Goal: Transaction & Acquisition: Book appointment/travel/reservation

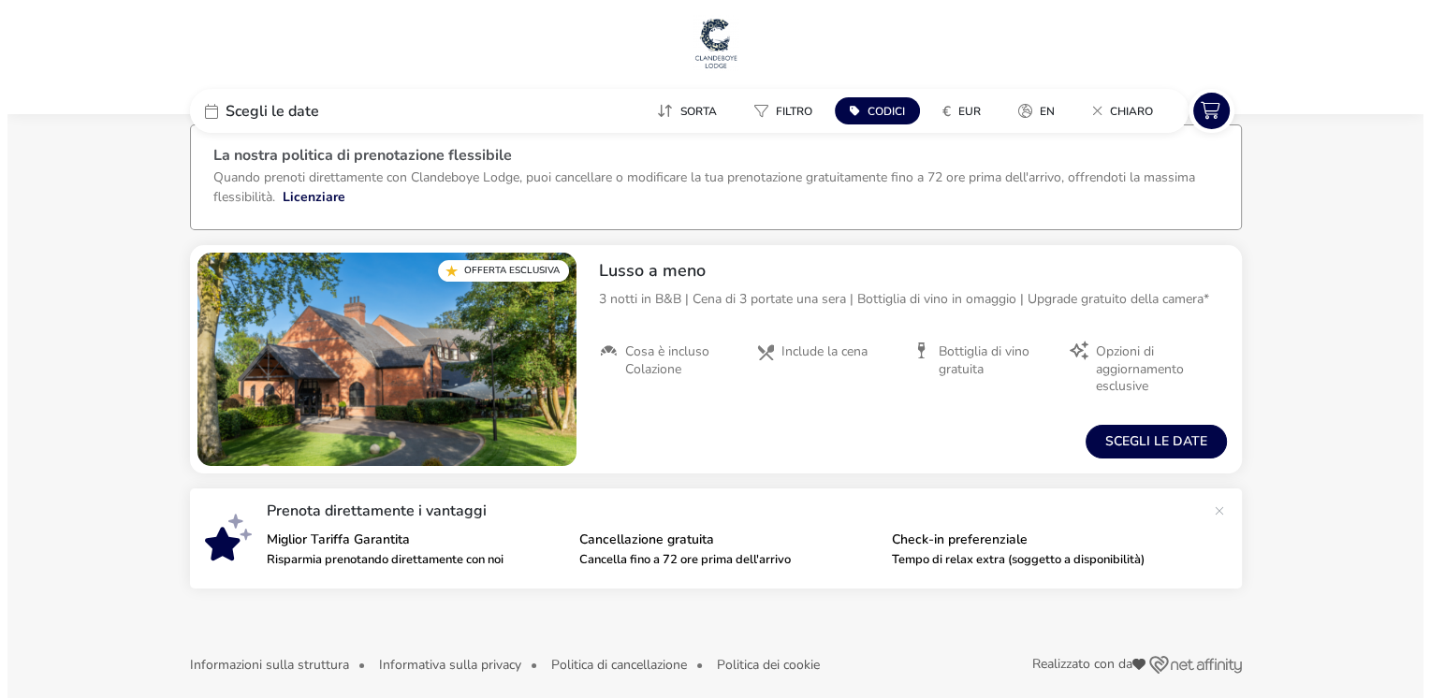
scroll to position [35, 0]
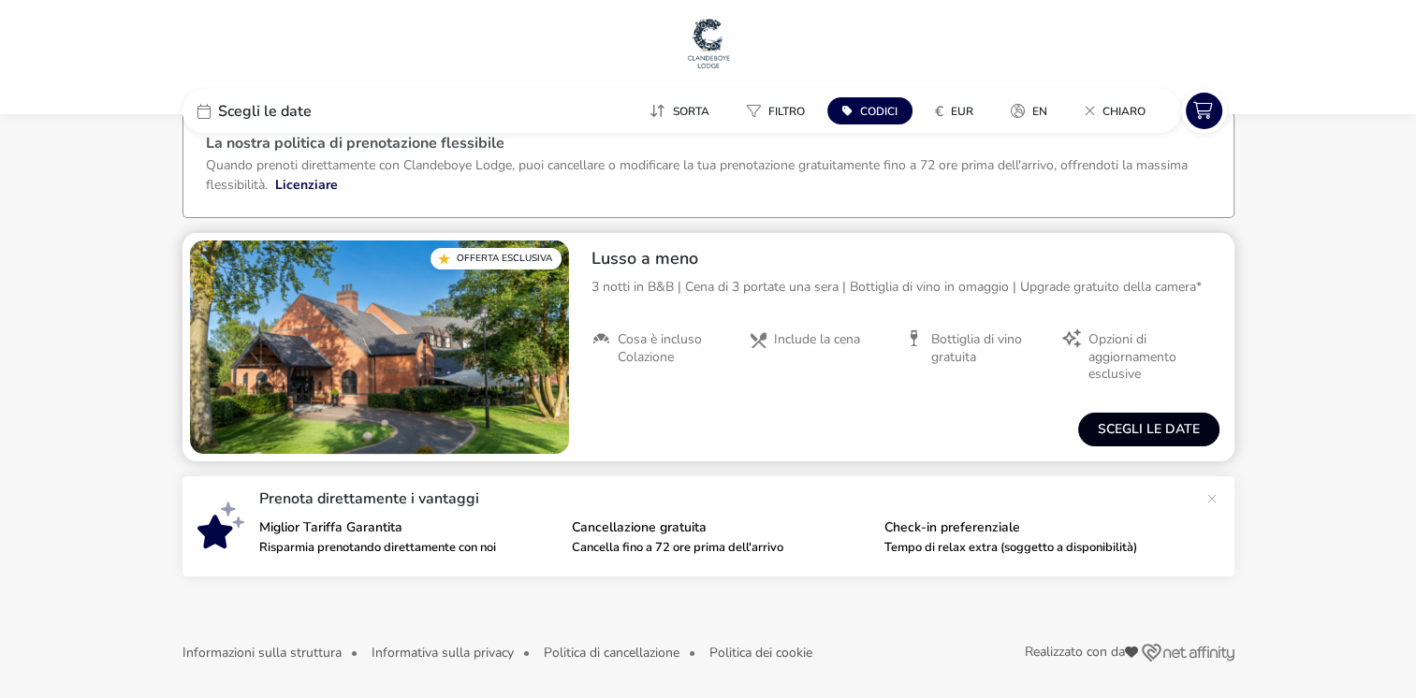
click at [1136, 427] on button "Scegli le date" at bounding box center [1148, 430] width 141 height 34
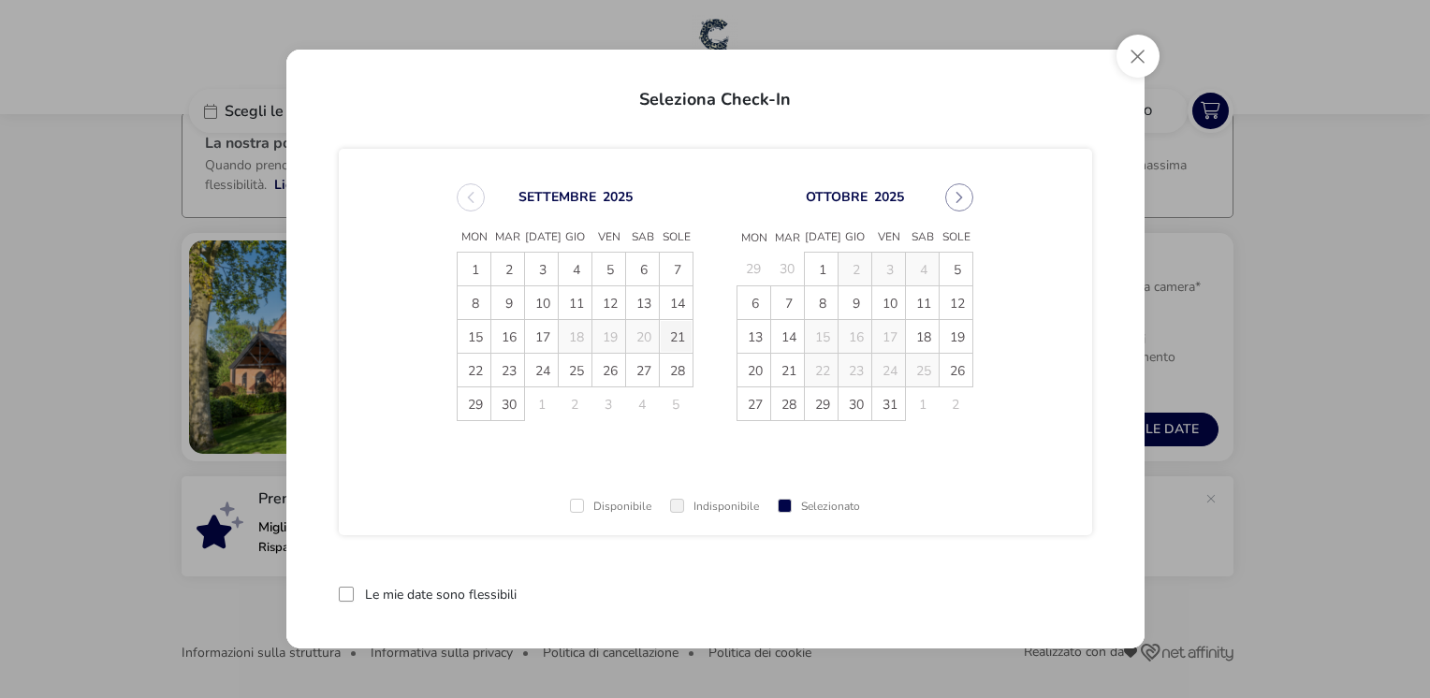
click at [671, 343] on span "21" at bounding box center [676, 336] width 33 height 33
click at [500, 372] on td "23" at bounding box center [508, 371] width 34 height 34
click at [535, 372] on span "24" at bounding box center [541, 370] width 33 height 33
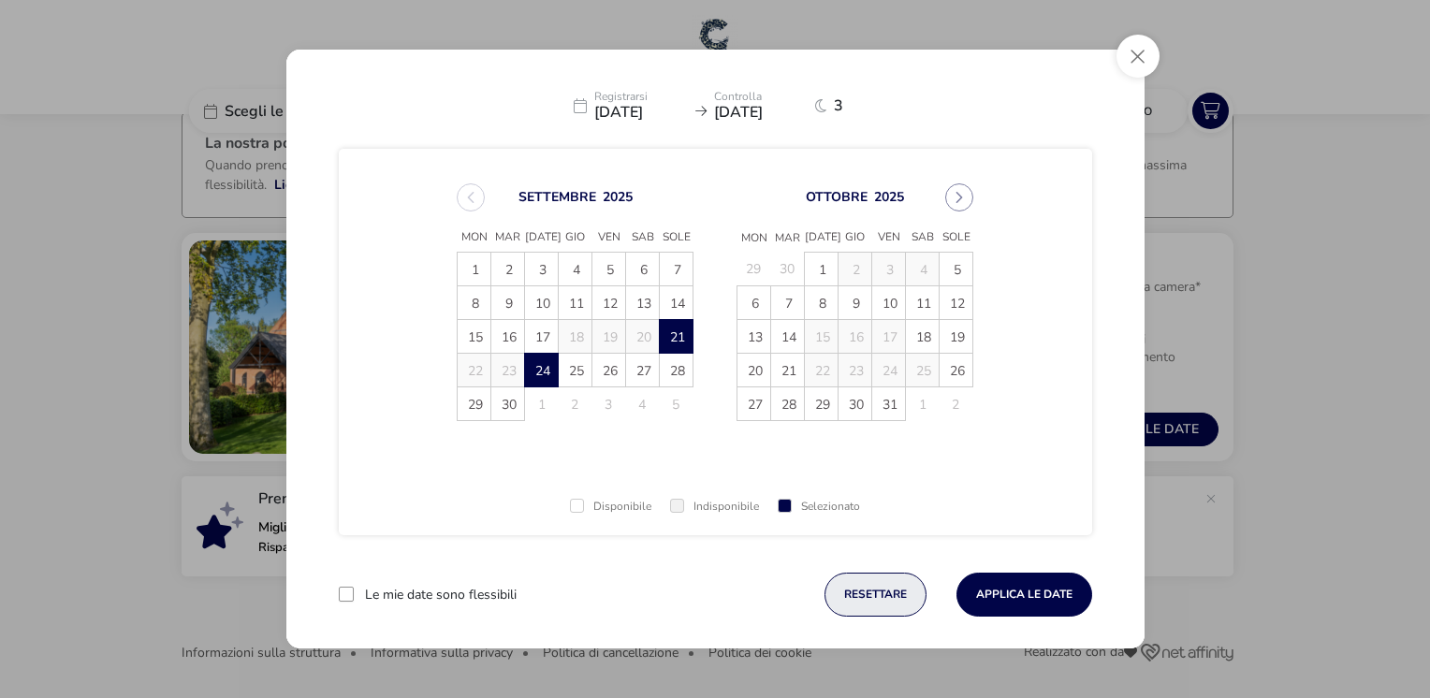
click at [855, 600] on button "resettare" at bounding box center [875, 595] width 102 height 44
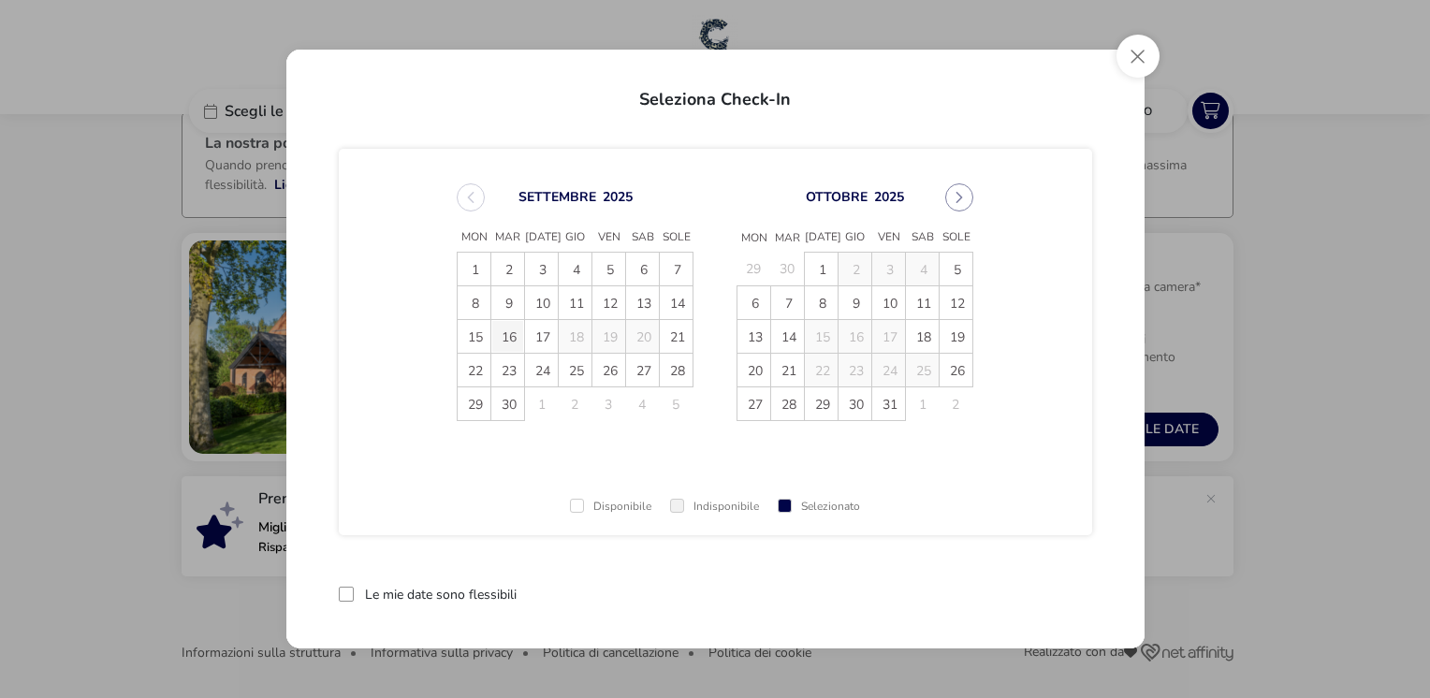
click at [494, 341] on span "16" at bounding box center [507, 336] width 33 height 33
click at [601, 335] on span "19" at bounding box center [608, 336] width 33 height 33
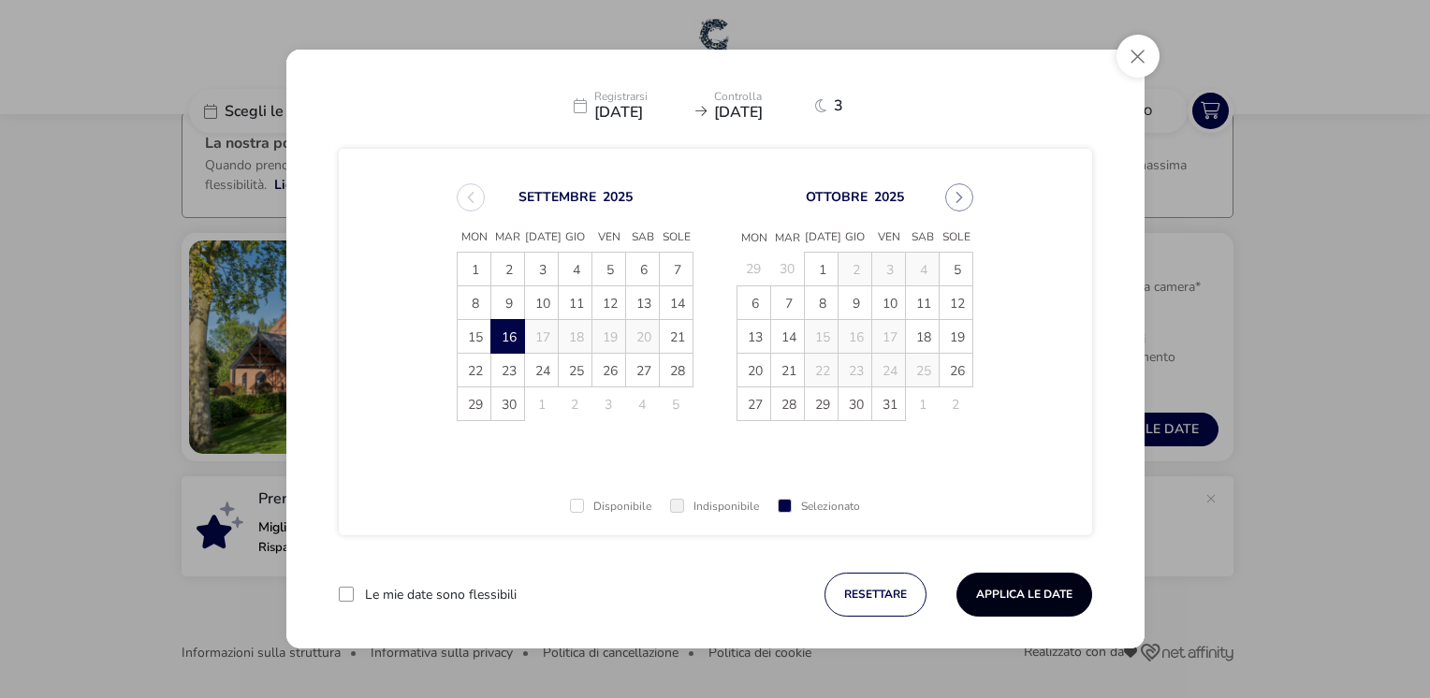
click at [997, 600] on button "Applica le date" at bounding box center [1024, 595] width 136 height 44
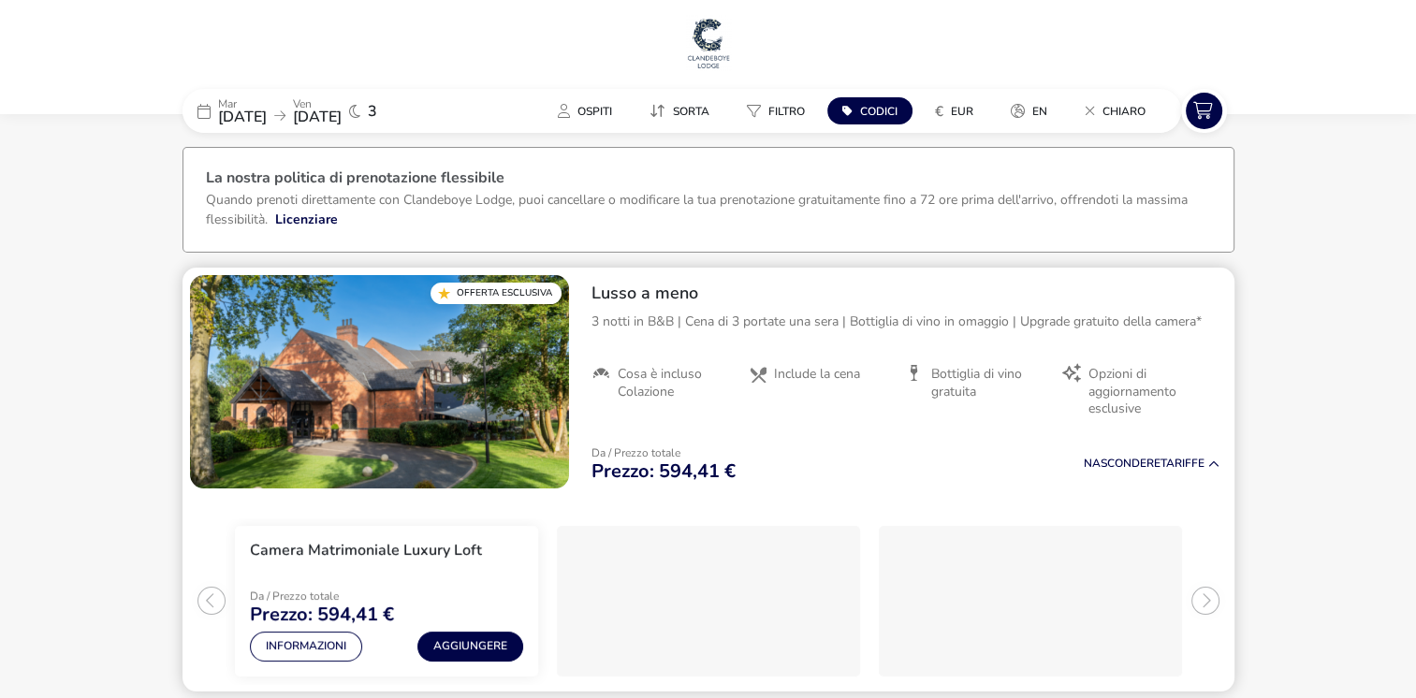
click at [663, 391] on span "Cosa è incluso Colazione" at bounding box center [676, 383] width 116 height 34
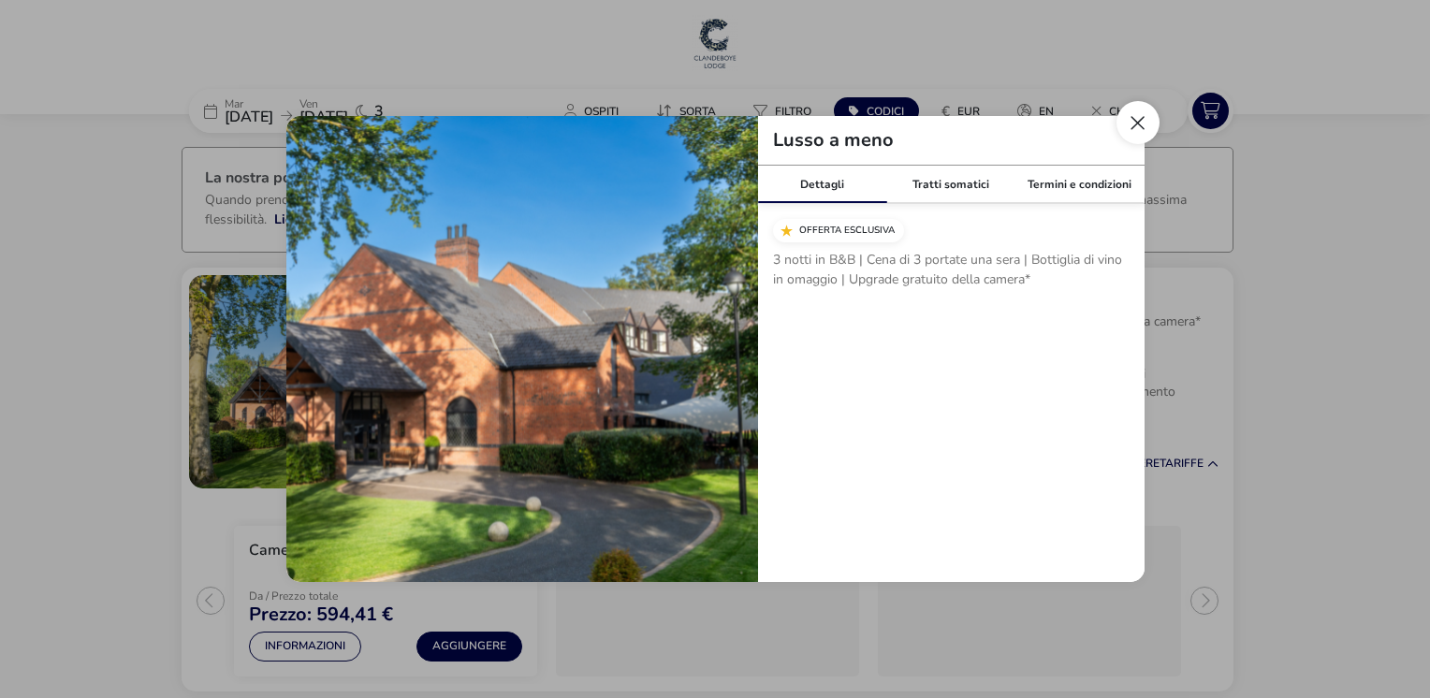
click at [1142, 124] on button "Chiudi modale" at bounding box center [1137, 122] width 43 height 43
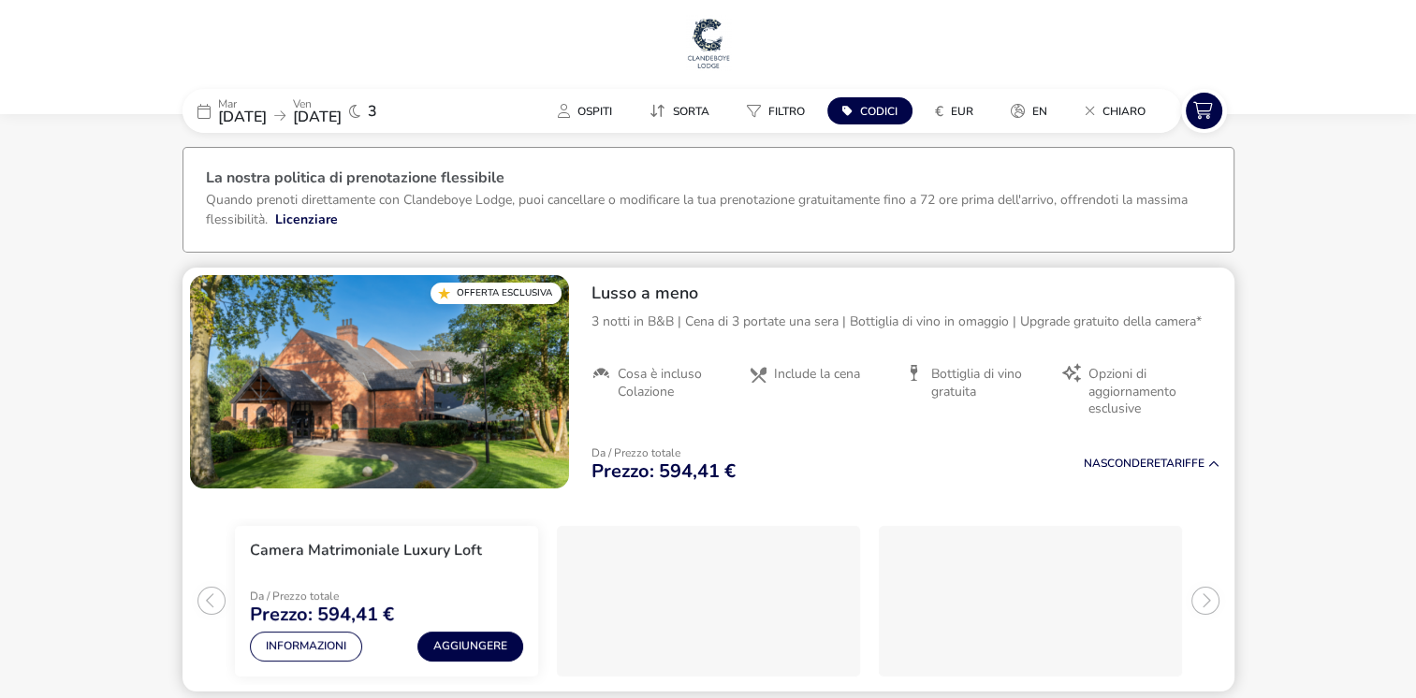
click at [802, 374] on span "Include la cena" at bounding box center [817, 374] width 86 height 17
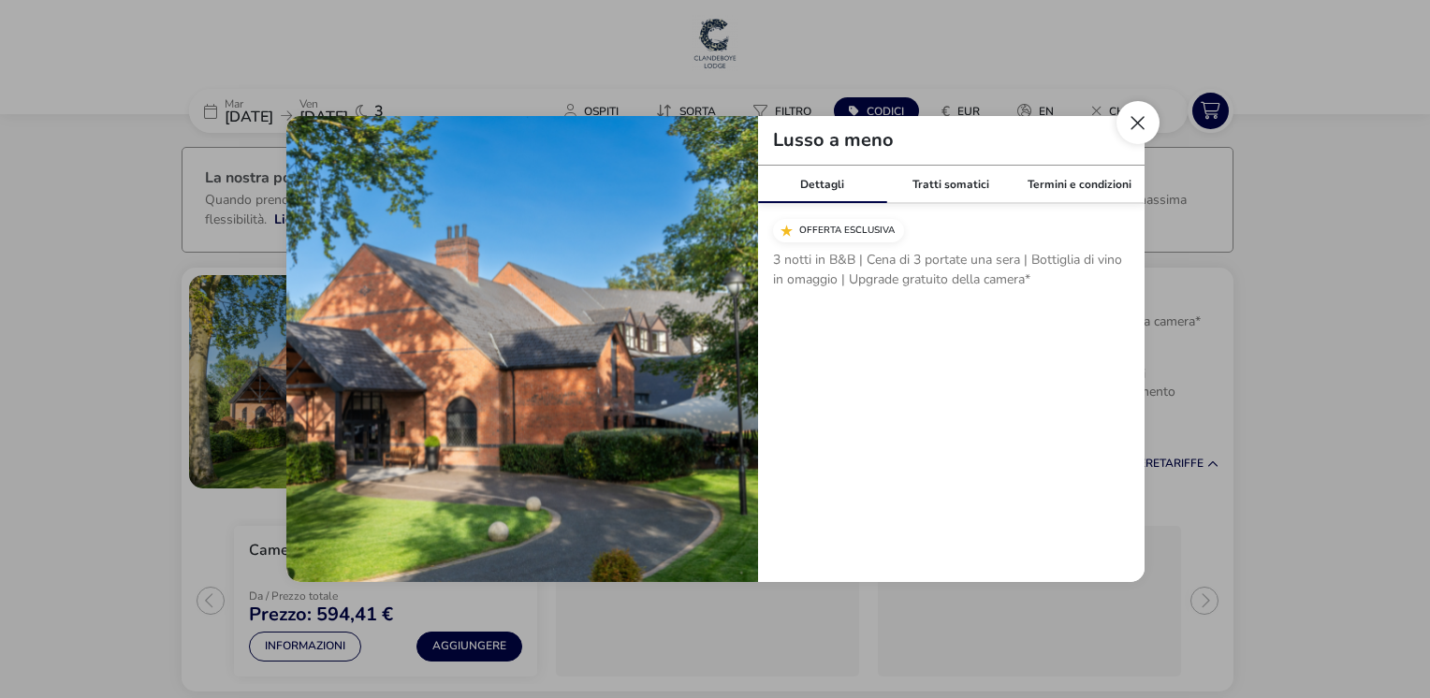
click at [1156, 132] on button "Chiudi modale" at bounding box center [1137, 122] width 43 height 43
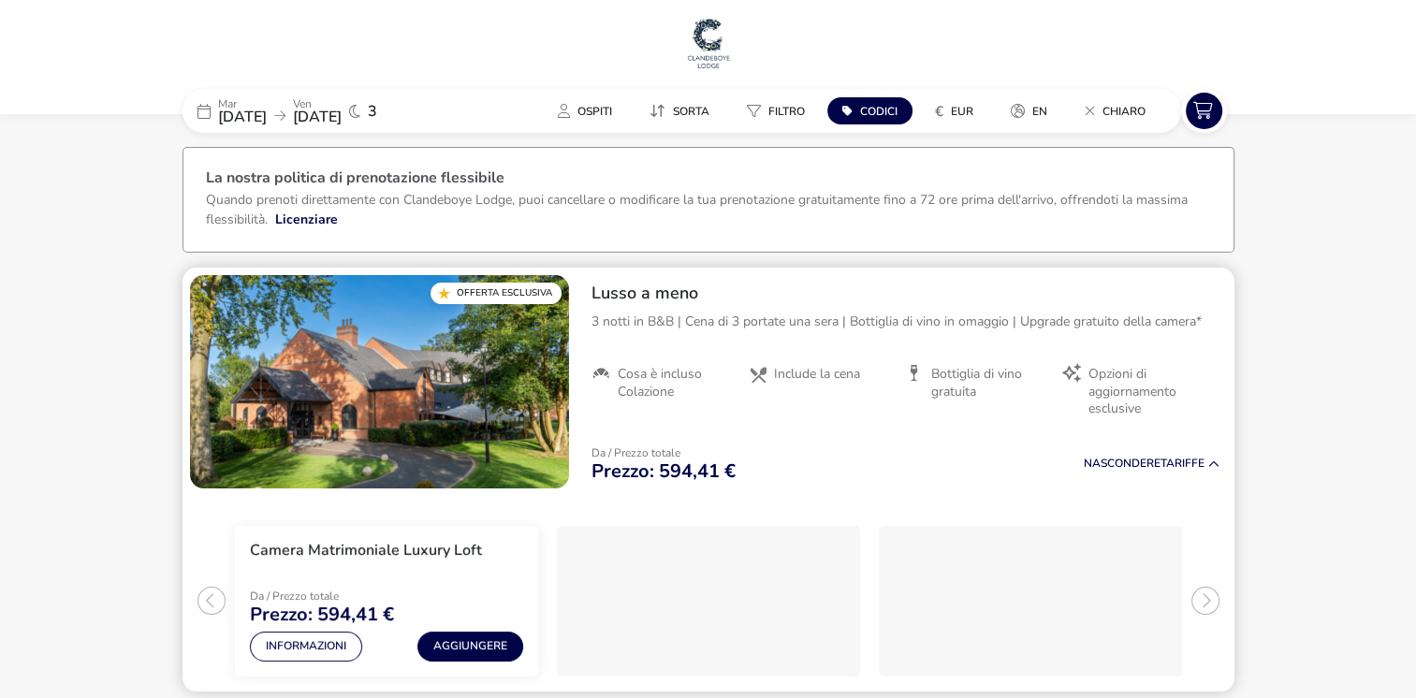
click at [433, 386] on img "1 / 1" at bounding box center [379, 381] width 379 height 213
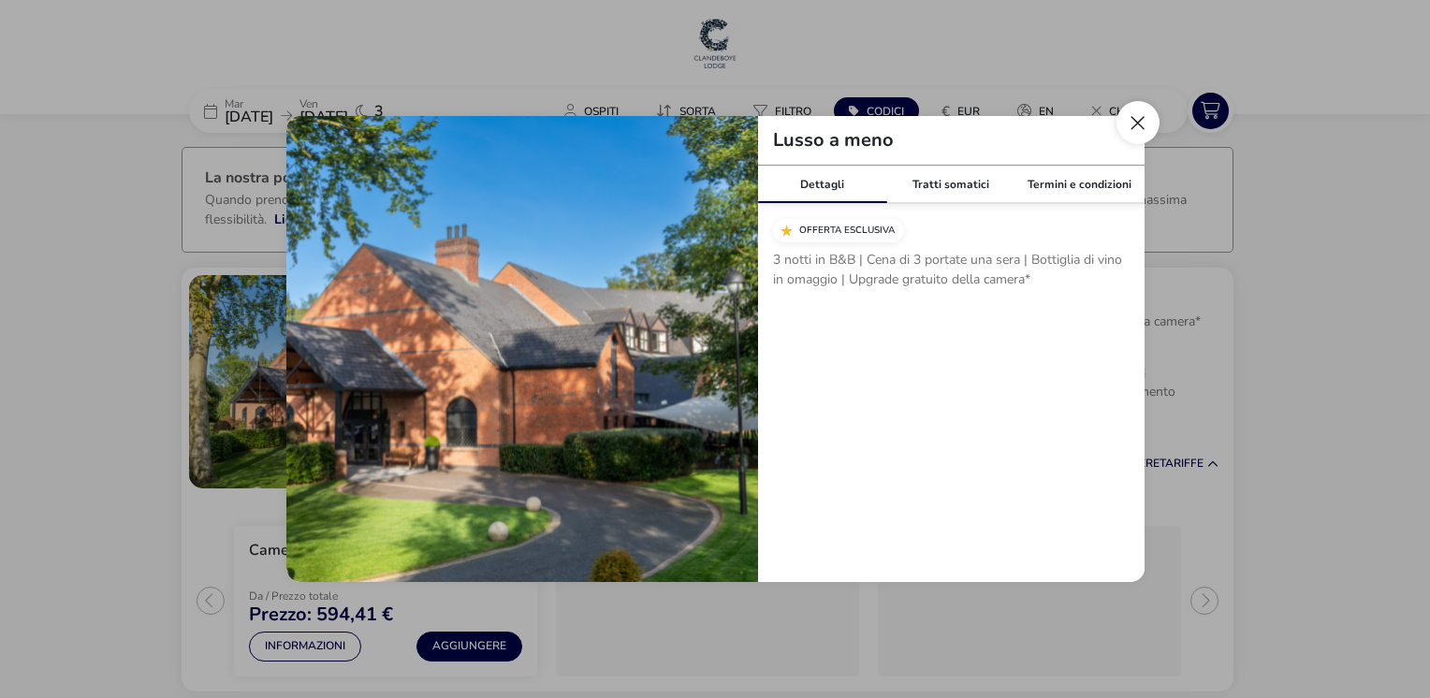
click at [1130, 118] on button "Chiudi modale" at bounding box center [1137, 122] width 43 height 43
